Goal: Navigation & Orientation: Find specific page/section

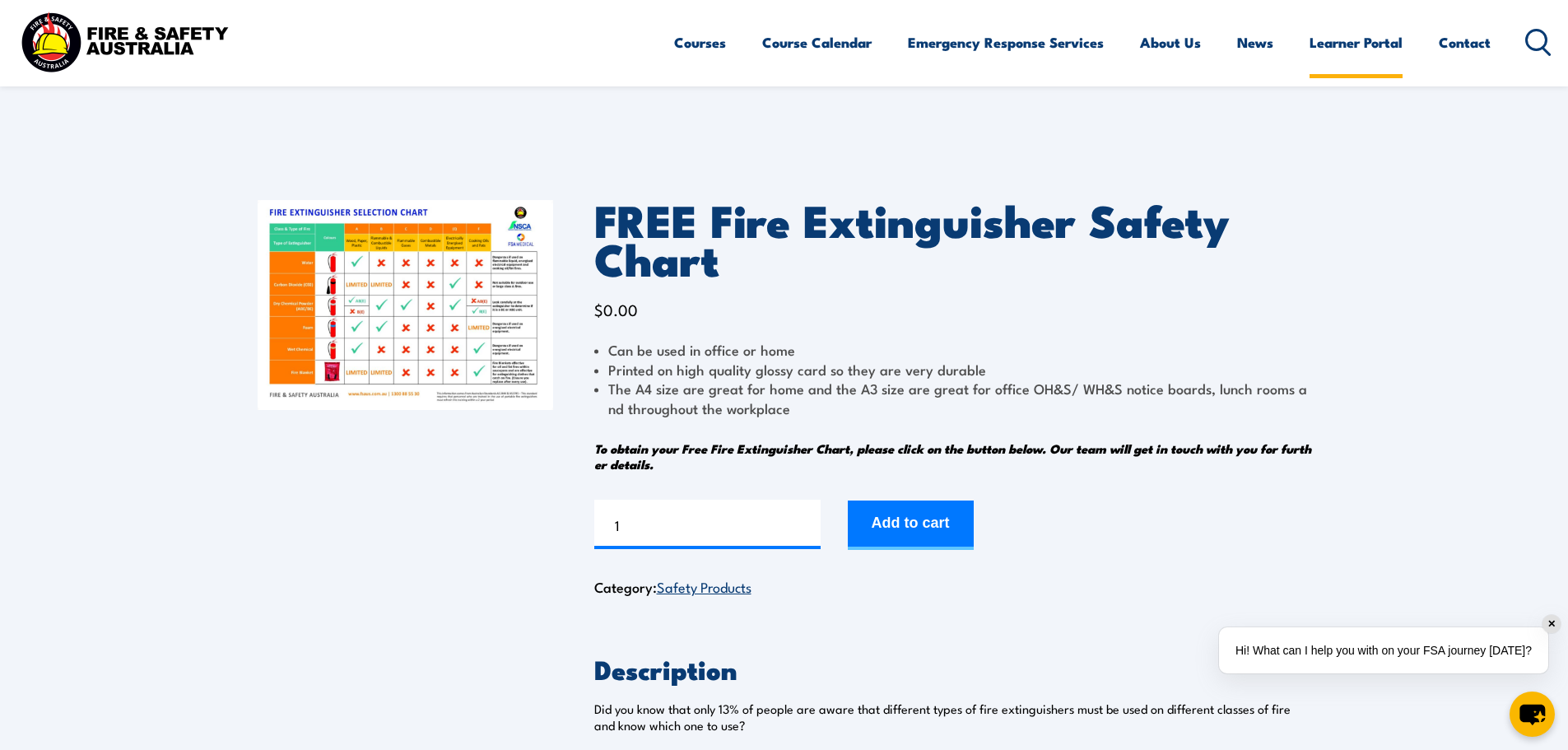
click at [1388, 46] on link "Learner Portal" at bounding box center [1356, 42] width 93 height 44
click at [134, 46] on img at bounding box center [124, 42] width 216 height 71
click at [455, 316] on img at bounding box center [405, 305] width 295 height 210
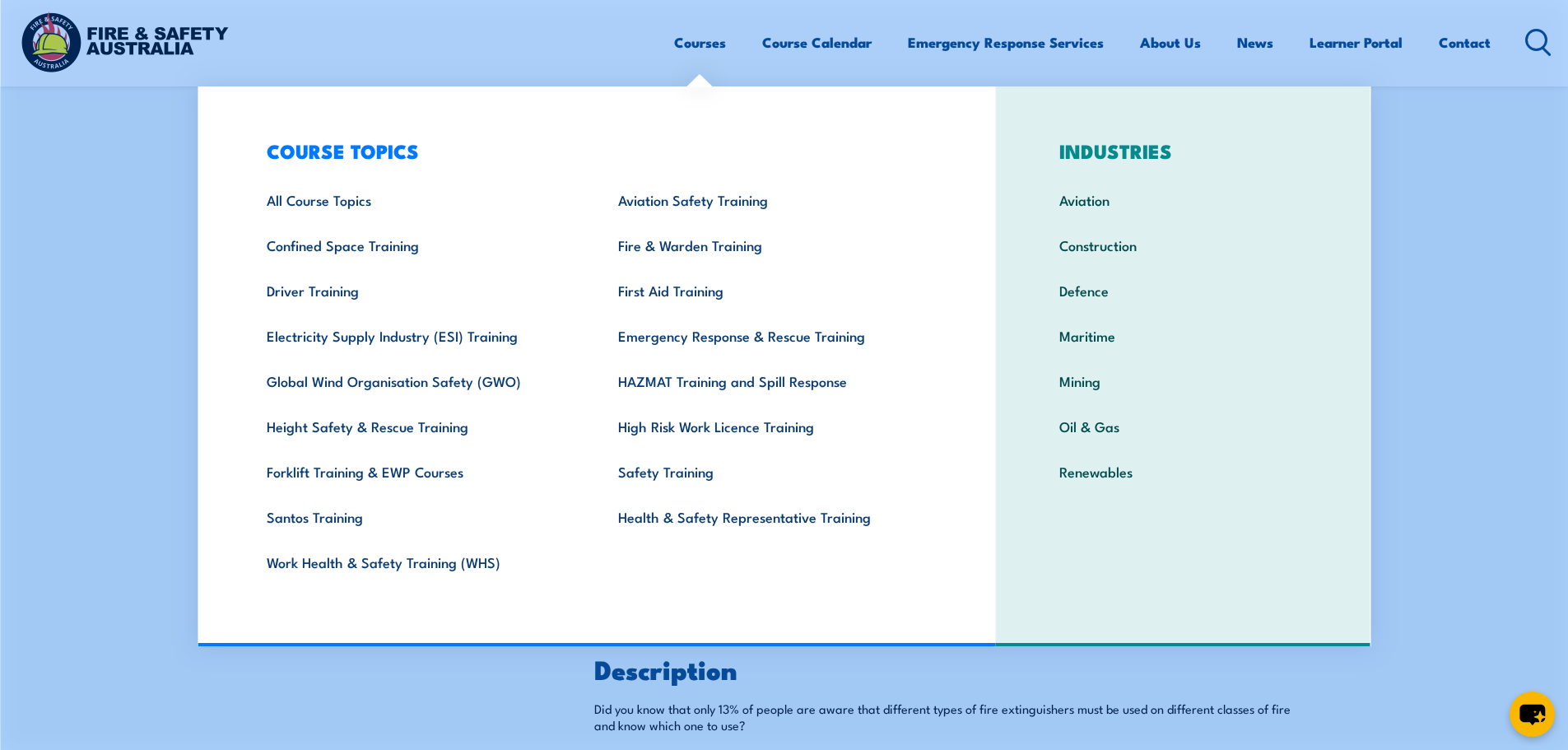
click at [41, 37] on img at bounding box center [124, 42] width 216 height 71
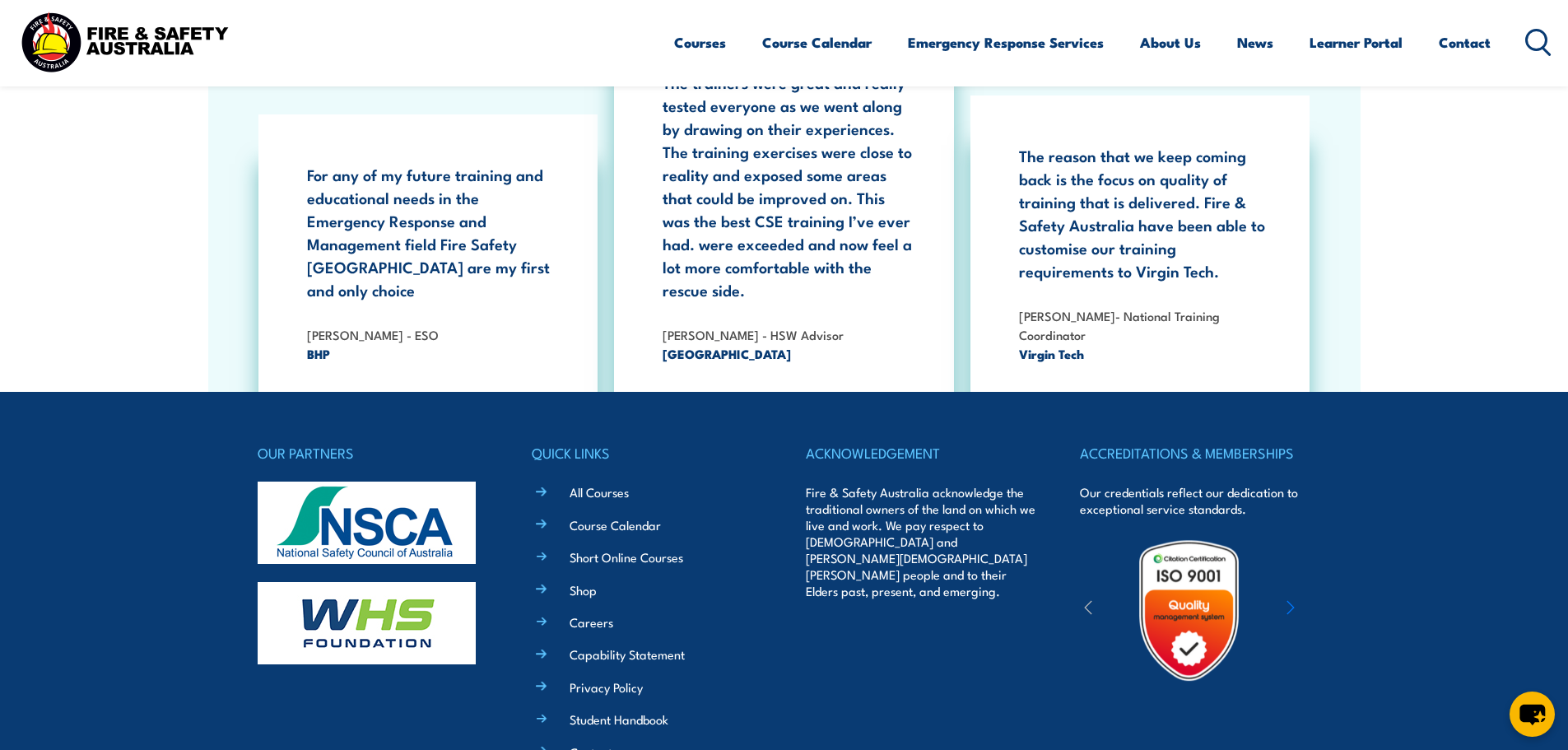
scroll to position [3539, 0]
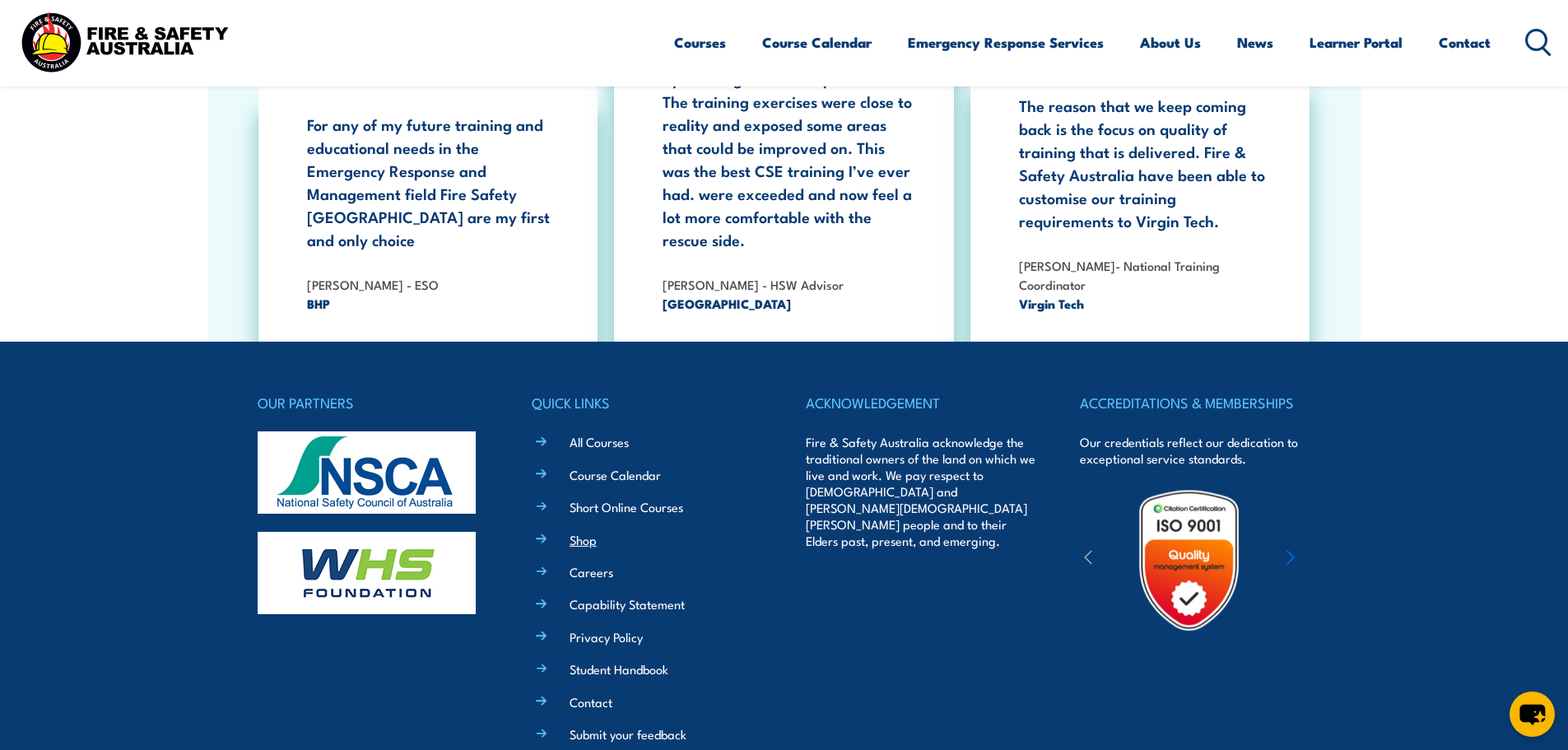
click at [587, 531] on link "Shop" at bounding box center [583, 539] width 28 height 17
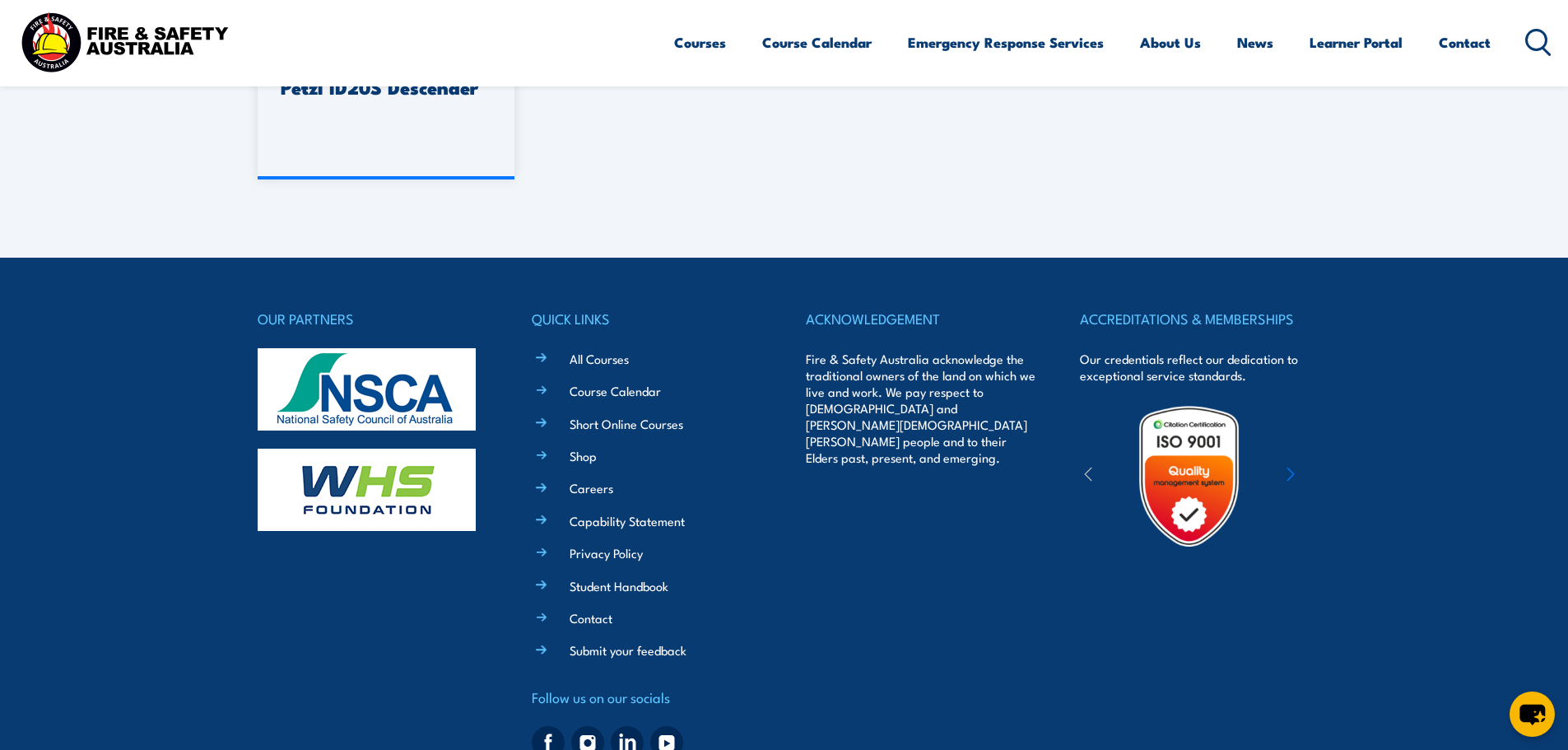
scroll to position [1780, 0]
